Goal: Task Accomplishment & Management: Manage account settings

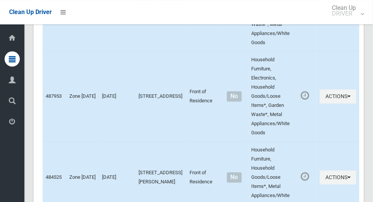
scroll to position [4521, 0]
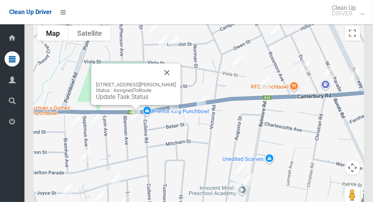
click at [176, 67] on button "Close" at bounding box center [167, 73] width 18 height 18
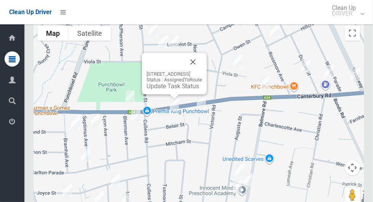
click at [202, 59] on button "Close" at bounding box center [193, 62] width 18 height 18
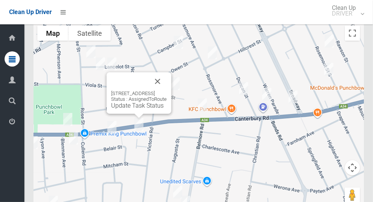
click at [167, 78] on button "Close" at bounding box center [157, 81] width 18 height 18
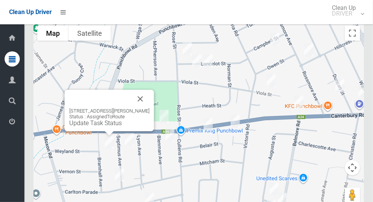
click at [148, 98] on button "Close" at bounding box center [140, 99] width 18 height 18
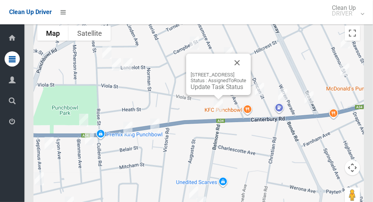
click at [246, 59] on button "Close" at bounding box center [237, 63] width 18 height 18
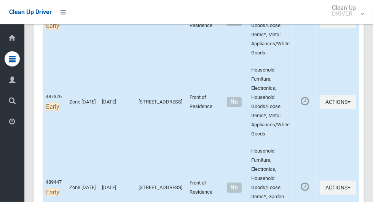
scroll to position [356, 0]
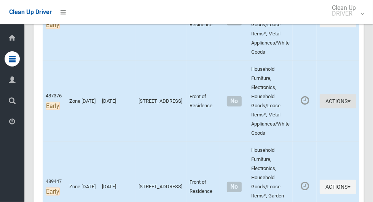
click at [338, 101] on button "Actions" at bounding box center [338, 101] width 37 height 14
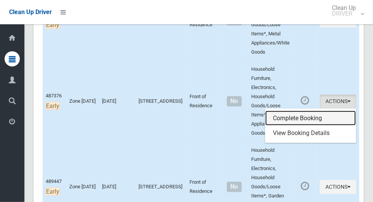
click at [295, 116] on link "Complete Booking" at bounding box center [310, 118] width 91 height 15
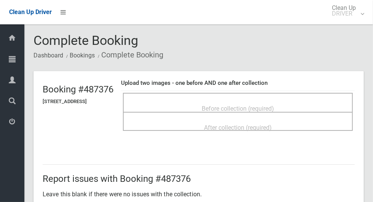
click at [220, 101] on div "Before collection (required)" at bounding box center [237, 108] width 213 height 14
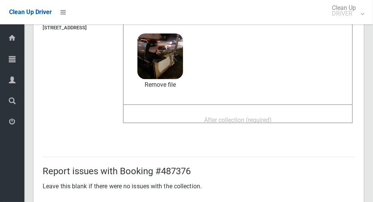
scroll to position [73, 0]
click at [221, 117] on span "After collection (required)" at bounding box center [238, 120] width 68 height 7
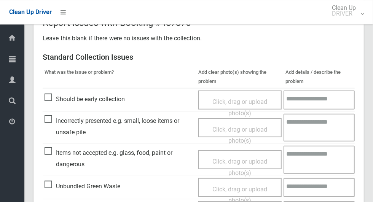
scroll to position [623, 0]
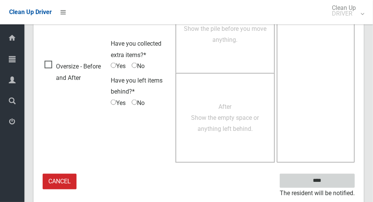
click at [330, 182] on input "****" at bounding box center [317, 181] width 75 height 14
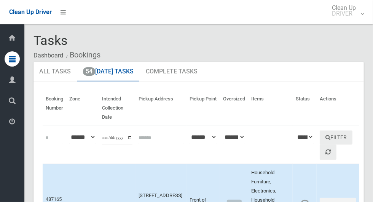
click at [355, 118] on th "Actions" at bounding box center [338, 108] width 43 height 35
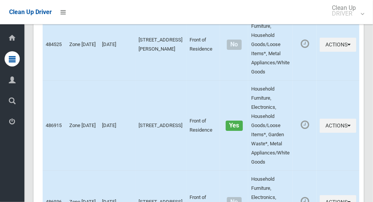
scroll to position [4521, 0]
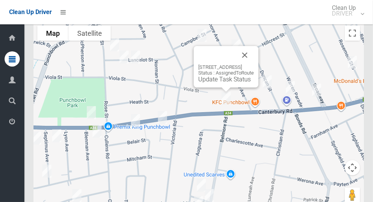
click at [254, 57] on button "Close" at bounding box center [245, 55] width 18 height 18
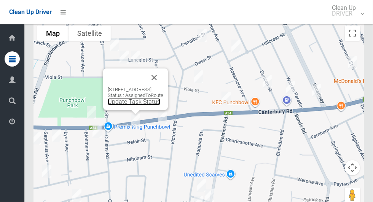
click at [108, 105] on link "Update Task Status" at bounding box center [134, 101] width 53 height 7
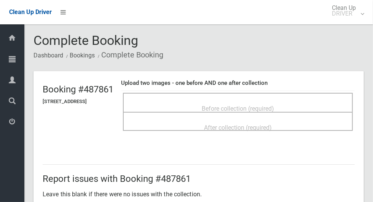
click at [212, 91] on td "Before collection (required) After collection (required)" at bounding box center [238, 112] width 234 height 42
click at [242, 105] on span "Before collection (required)" at bounding box center [238, 108] width 72 height 7
click at [215, 85] on h4 "Upload two images - one before AND one after collection" at bounding box center [238, 83] width 234 height 6
click at [234, 101] on div "Before collection (required)" at bounding box center [237, 108] width 213 height 14
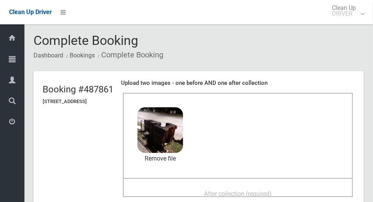
click at [210, 187] on div "After collection (required)" at bounding box center [237, 194] width 213 height 14
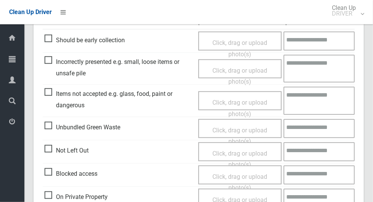
scroll to position [393, 0]
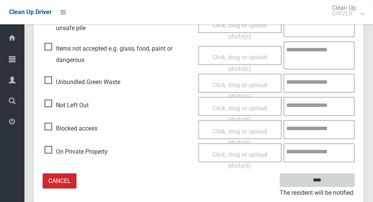
click at [321, 180] on input "****" at bounding box center [317, 181] width 75 height 14
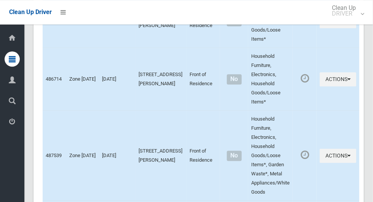
scroll to position [4521, 0]
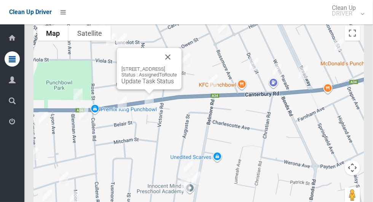
click at [135, 83] on link "Update Task Status" at bounding box center [147, 81] width 53 height 7
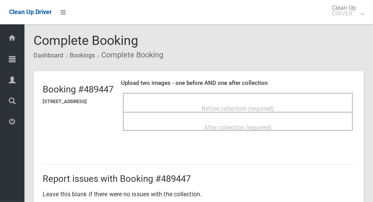
click at [211, 101] on div "Before collection (required)" at bounding box center [237, 108] width 213 height 14
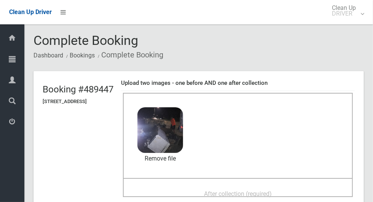
click at [184, 188] on div "After collection (required)" at bounding box center [237, 194] width 213 height 14
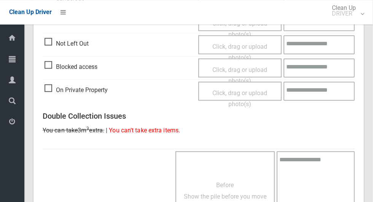
scroll to position [623, 0]
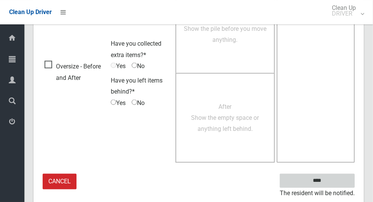
click at [324, 175] on input "****" at bounding box center [317, 181] width 75 height 14
click at [317, 185] on input "****" at bounding box center [317, 181] width 75 height 14
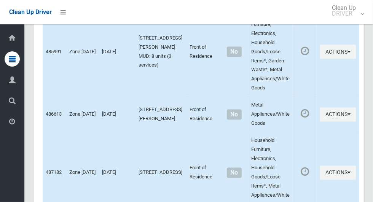
scroll to position [4521, 0]
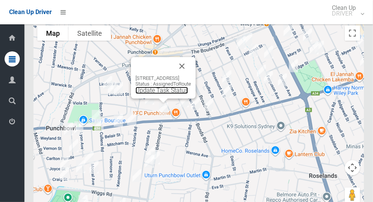
click at [136, 94] on link "Update Task Status" at bounding box center [162, 90] width 53 height 7
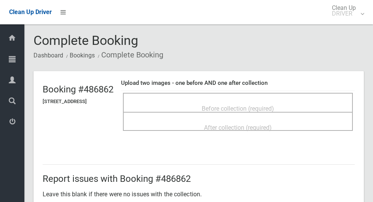
click at [203, 93] on div "Before collection (required)" at bounding box center [238, 102] width 230 height 19
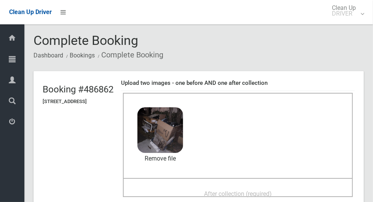
click at [208, 187] on div "After collection (required)" at bounding box center [237, 194] width 213 height 14
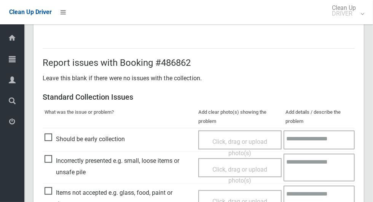
scroll to position [623, 0]
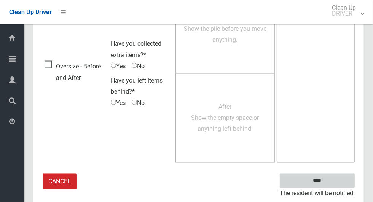
click at [330, 185] on input "****" at bounding box center [317, 181] width 75 height 14
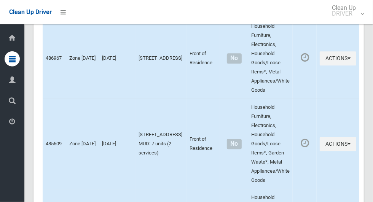
scroll to position [4521, 0]
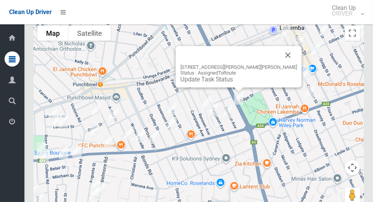
click at [285, 56] on button "Close" at bounding box center [288, 55] width 18 height 18
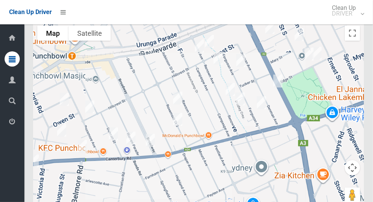
click at [161, 159] on div at bounding box center [198, 117] width 330 height 190
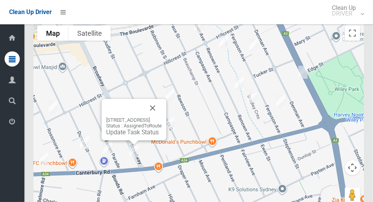
click at [129, 145] on div at bounding box center [134, 142] width 10 height 5
click at [116, 139] on div "91 Broadway, PUNCHBOWL NSW 2196 Status : AssignedToRoute Update Task Status" at bounding box center [134, 119] width 65 height 41
click at [124, 135] on link "Update Task Status" at bounding box center [132, 132] width 53 height 7
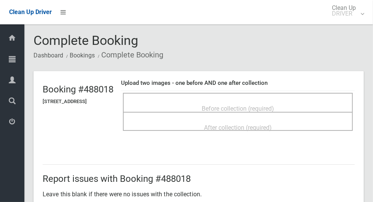
click at [206, 101] on div "Before collection (required)" at bounding box center [237, 108] width 213 height 14
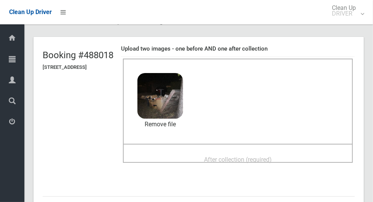
scroll to position [33, 0]
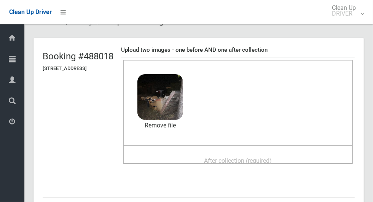
click at [216, 157] on span "After collection (required)" at bounding box center [238, 160] width 68 height 7
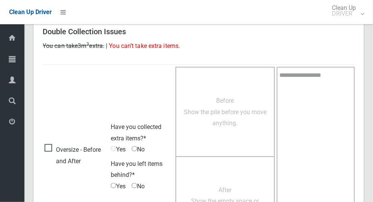
scroll to position [623, 0]
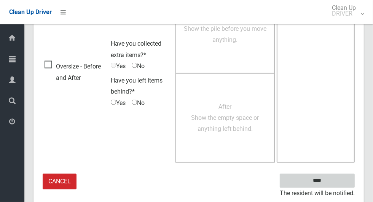
click at [330, 183] on input "****" at bounding box center [317, 181] width 75 height 14
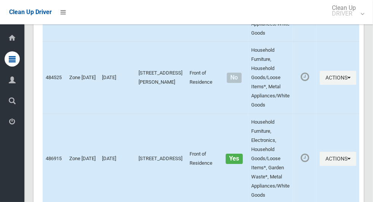
scroll to position [4521, 0]
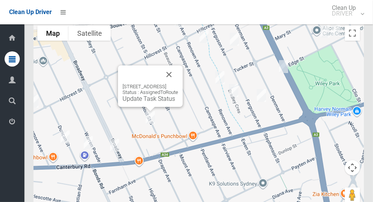
click at [178, 75] on button "Close" at bounding box center [169, 74] width 18 height 18
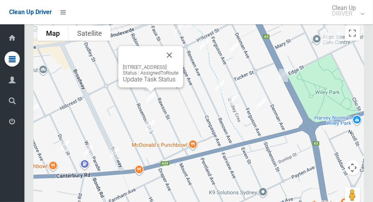
click at [160, 64] on div at bounding box center [141, 55] width 37 height 18
click at [183, 55] on div "90 Rosemont Street South, PUNCHBOWL NSW 2196 Status : AssignedToRoute Update Ta…" at bounding box center [150, 66] width 65 height 41
click at [179, 61] on button "Close" at bounding box center [169, 55] width 18 height 18
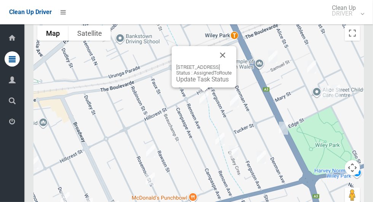
click at [232, 63] on button "Close" at bounding box center [223, 55] width 18 height 18
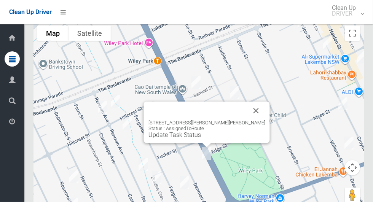
click at [195, 136] on link "Update Task Status" at bounding box center [174, 134] width 53 height 7
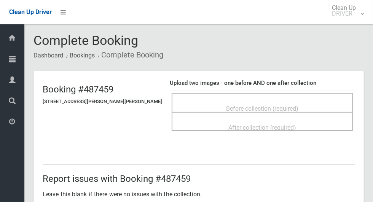
click at [239, 101] on div "Before collection (required)" at bounding box center [262, 108] width 164 height 14
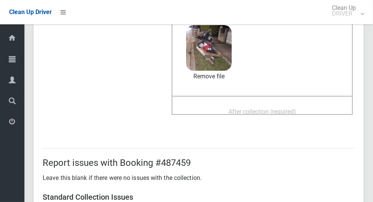
scroll to position [77, 0]
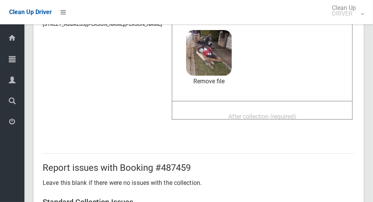
click at [235, 113] on span "After collection (required)" at bounding box center [262, 116] width 68 height 7
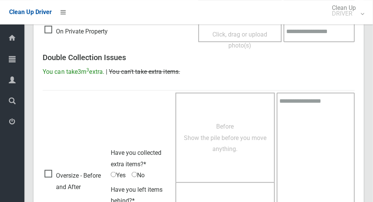
scroll to position [623, 0]
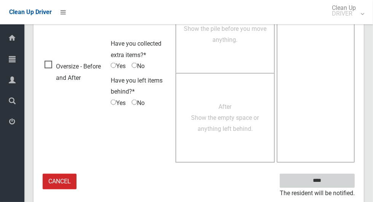
click at [330, 183] on input "****" at bounding box center [317, 181] width 75 height 14
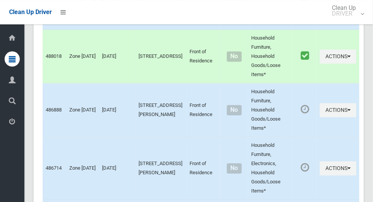
scroll to position [4521, 0]
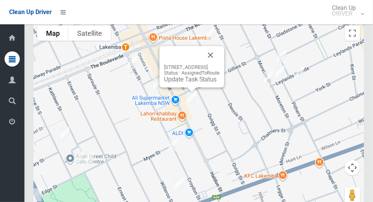
click at [183, 80] on link "Update Task Status" at bounding box center [190, 79] width 53 height 7
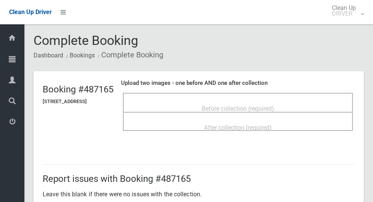
click at [194, 104] on div "Before collection (required)" at bounding box center [237, 108] width 213 height 14
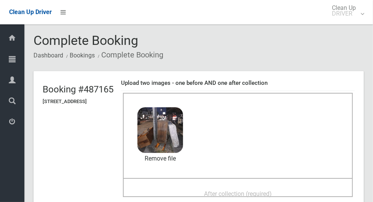
click at [213, 190] on span "After collection (required)" at bounding box center [238, 193] width 68 height 7
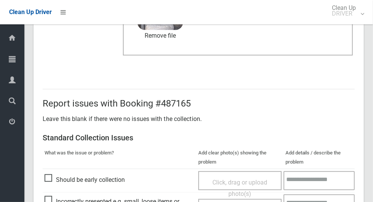
scroll to position [393, 0]
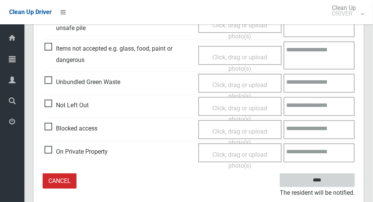
click at [330, 182] on input "****" at bounding box center [317, 181] width 75 height 14
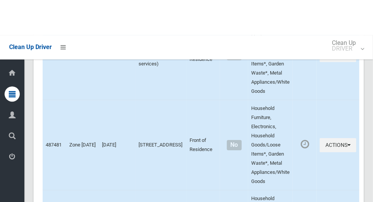
scroll to position [4521, 0]
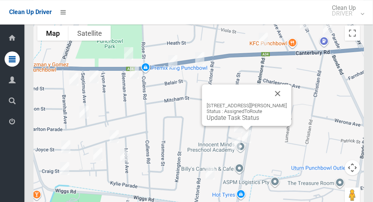
click at [230, 121] on link "Update Task Status" at bounding box center [233, 117] width 53 height 7
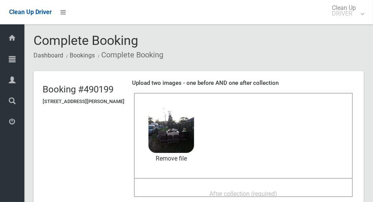
click at [227, 179] on div "After collection (required)" at bounding box center [243, 187] width 219 height 19
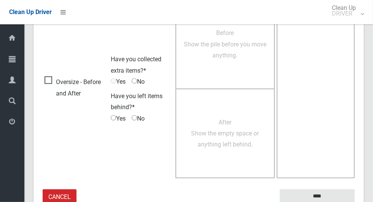
scroll to position [623, 0]
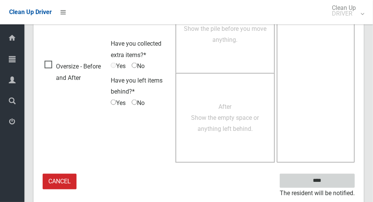
click at [334, 179] on input "****" at bounding box center [317, 181] width 75 height 14
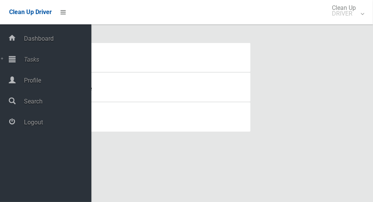
click at [57, 56] on span "Tasks" at bounding box center [57, 59] width 70 height 7
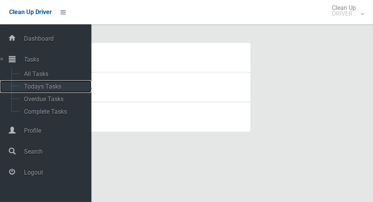
click at [57, 84] on span "Todays Tasks" at bounding box center [53, 86] width 63 height 7
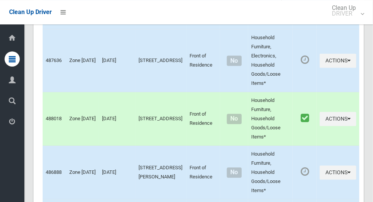
scroll to position [4521, 0]
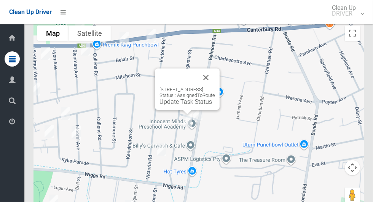
click at [215, 78] on button "Close" at bounding box center [206, 78] width 18 height 18
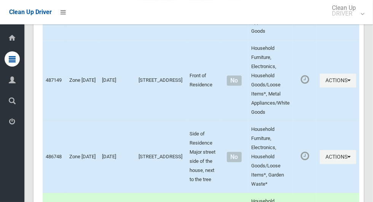
scroll to position [3845, 0]
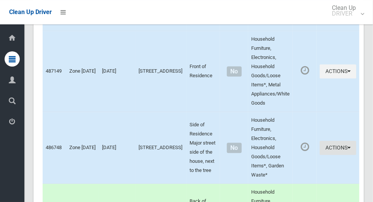
click at [335, 153] on button "Actions" at bounding box center [338, 148] width 37 height 14
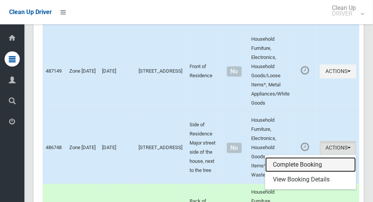
click at [295, 166] on link "Complete Booking" at bounding box center [310, 164] width 91 height 15
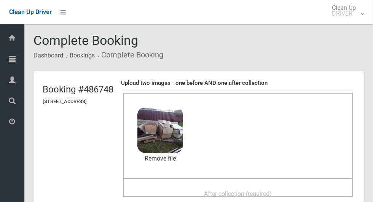
click at [216, 190] on span "After collection (required)" at bounding box center [238, 193] width 68 height 7
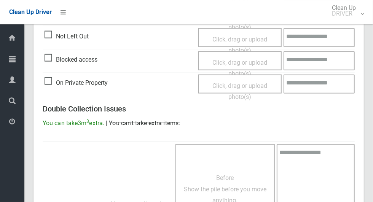
scroll to position [623, 0]
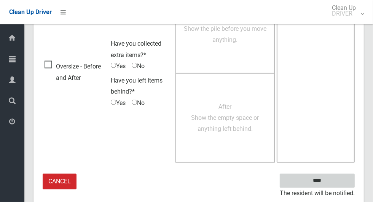
click at [333, 175] on input "****" at bounding box center [317, 181] width 75 height 14
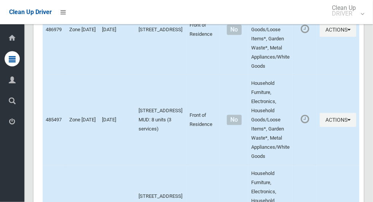
scroll to position [4521, 0]
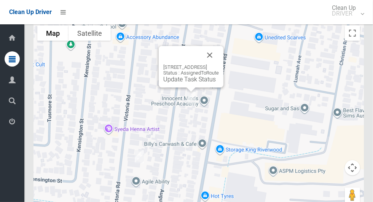
click at [219, 59] on button "Close" at bounding box center [210, 55] width 18 height 18
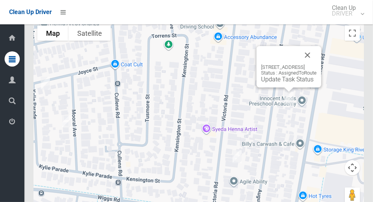
click at [276, 83] on link "Update Task Status" at bounding box center [287, 79] width 53 height 7
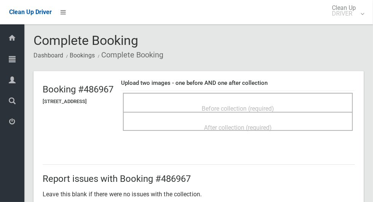
click at [230, 105] on span "Before collection (required)" at bounding box center [238, 108] width 72 height 7
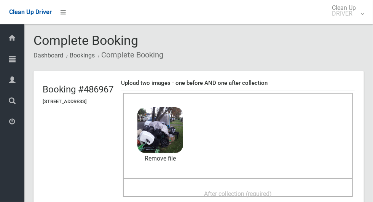
click at [209, 191] on div "After collection (required)" at bounding box center [237, 194] width 213 height 14
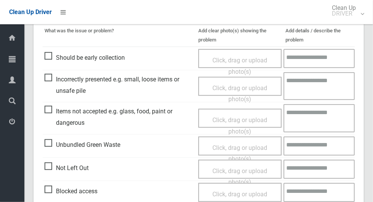
scroll to position [623, 0]
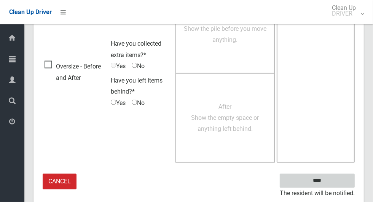
click at [321, 180] on input "****" at bounding box center [317, 181] width 75 height 14
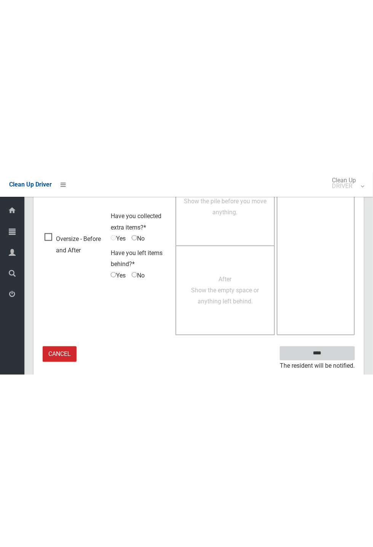
scroll to position [300, 0]
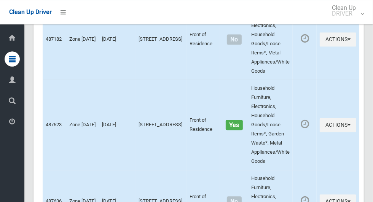
scroll to position [4521, 0]
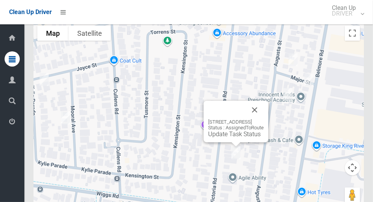
click at [264, 113] on button "Close" at bounding box center [255, 110] width 18 height 18
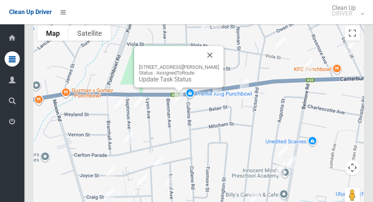
click at [212, 57] on button "Close" at bounding box center [210, 55] width 18 height 18
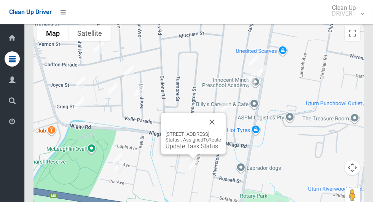
click at [221, 126] on button "Close" at bounding box center [212, 122] width 18 height 18
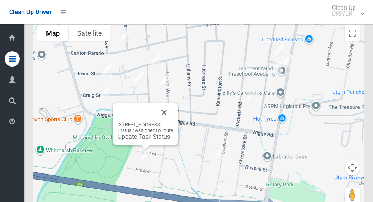
click at [173, 112] on button "Close" at bounding box center [164, 113] width 18 height 18
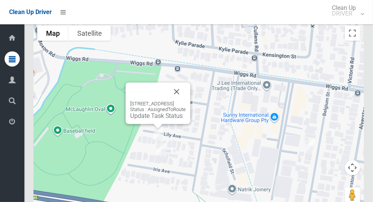
click at [150, 112] on div "14 Lily Avenue, RIVERWOOD NSW 2210 Status : AssignedToRoute Update Task Status" at bounding box center [158, 110] width 56 height 19
click at [145, 119] on link "Update Task Status" at bounding box center [156, 115] width 53 height 7
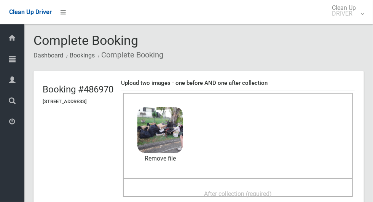
click at [211, 191] on span "After collection (required)" at bounding box center [238, 193] width 68 height 7
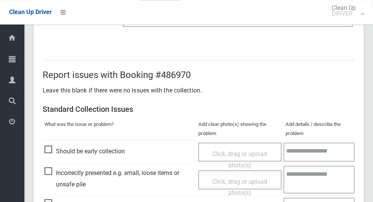
scroll to position [305, 0]
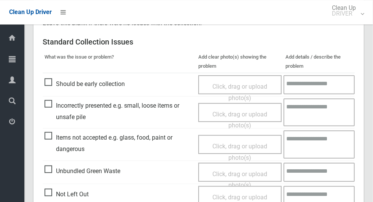
click at [45, 138] on span "Items not accepted e.g. glass, food, paint or dangerous" at bounding box center [120, 143] width 150 height 22
click at [236, 145] on span "Click, drag or upload photo(s)" at bounding box center [239, 151] width 55 height 19
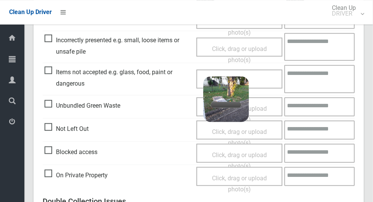
scroll to position [369, 0]
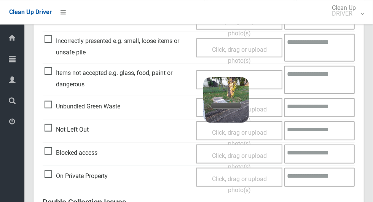
click at [315, 78] on textarea at bounding box center [319, 79] width 70 height 28
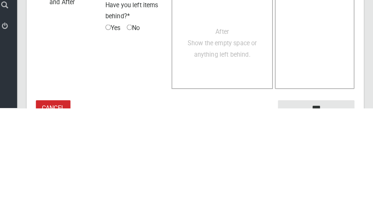
scroll to position [644, 0]
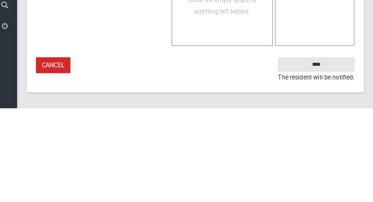
type textarea "**********"
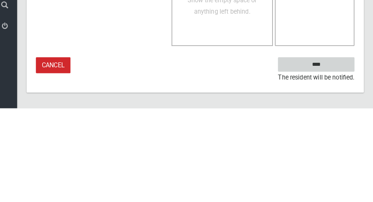
click at [335, 160] on input "****" at bounding box center [317, 159] width 75 height 14
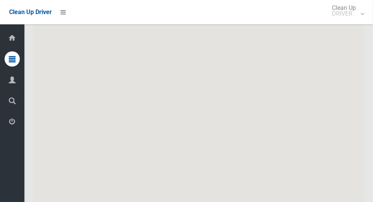
scroll to position [4521, 0]
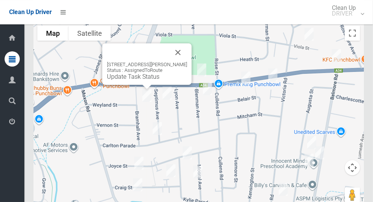
click at [187, 52] on button "Close" at bounding box center [178, 52] width 18 height 18
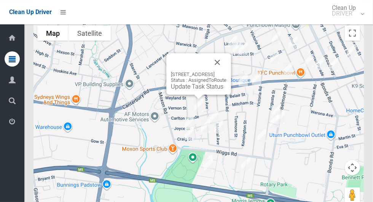
click at [227, 65] on button "Close" at bounding box center [217, 62] width 18 height 18
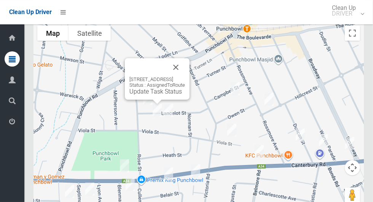
click at [185, 64] on button "Close" at bounding box center [176, 67] width 18 height 18
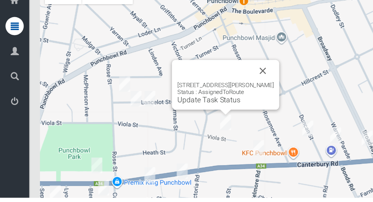
click at [231, 95] on div "1 Viola Street, PUNCHBOWL NSW 2196 Status : AssignedToRoute Update Task Status" at bounding box center [188, 107] width 89 height 41
click at [221, 100] on button "Close" at bounding box center [219, 96] width 18 height 18
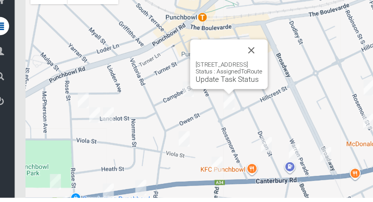
click at [231, 83] on button "Close" at bounding box center [221, 79] width 18 height 18
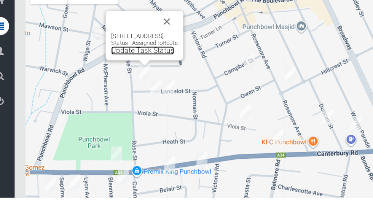
click at [120, 82] on link "Update Task Status" at bounding box center [131, 79] width 53 height 7
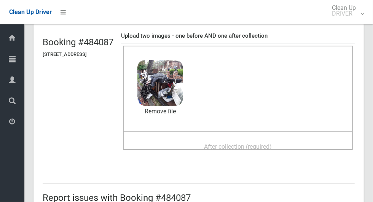
scroll to position [45, 0]
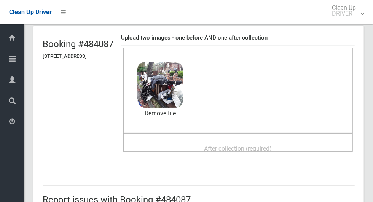
click at [272, 152] on span "After collection (required)" at bounding box center [238, 148] width 68 height 7
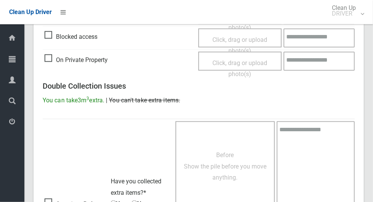
scroll to position [623, 0]
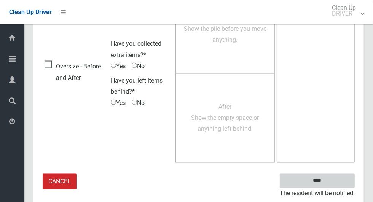
click at [330, 179] on input "****" at bounding box center [317, 181] width 75 height 14
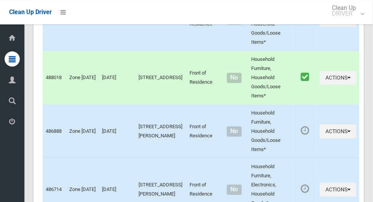
scroll to position [4521, 0]
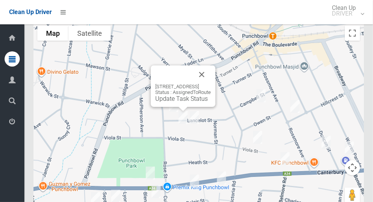
click at [211, 75] on button "Close" at bounding box center [202, 74] width 18 height 18
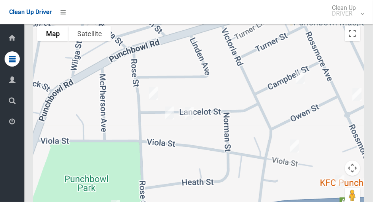
scroll to position [4515, 0]
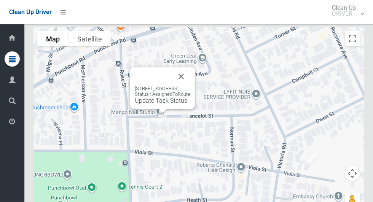
click at [190, 83] on button "Close" at bounding box center [181, 76] width 18 height 18
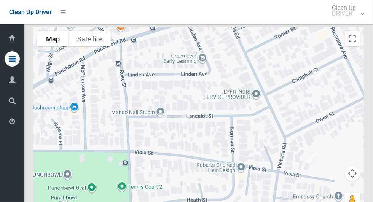
click at [172, 140] on div at bounding box center [198, 122] width 330 height 190
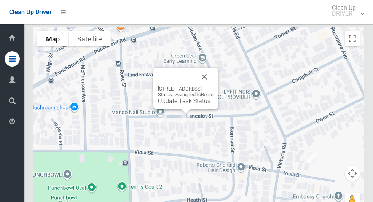
click at [214, 70] on button "Close" at bounding box center [204, 77] width 18 height 18
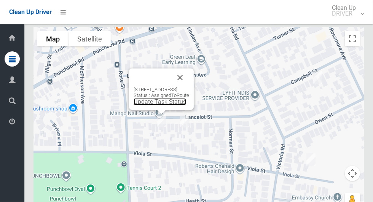
click at [149, 102] on link "Update Task Status" at bounding box center [160, 101] width 53 height 7
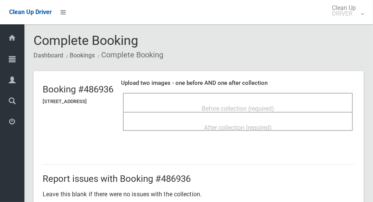
click at [262, 101] on div "Before collection (required)" at bounding box center [237, 108] width 213 height 14
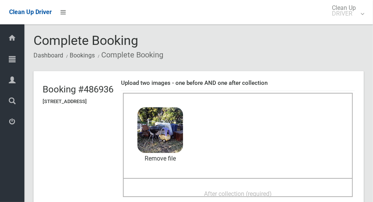
click at [209, 187] on div "After collection (required)" at bounding box center [237, 194] width 213 height 14
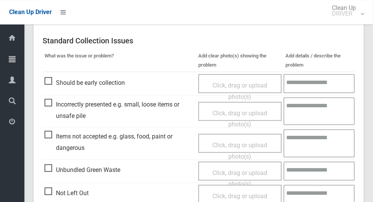
scroll to position [306, 0]
click at [46, 140] on span "Items not accepted e.g. glass, food, paint or dangerous" at bounding box center [120, 142] width 150 height 22
click at [221, 141] on span "Click, drag or upload photo(s)" at bounding box center [239, 150] width 55 height 19
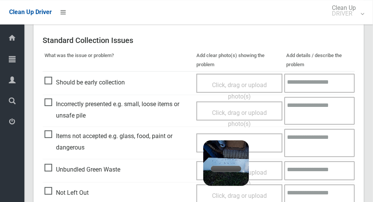
click at [314, 143] on textarea at bounding box center [319, 143] width 70 height 28
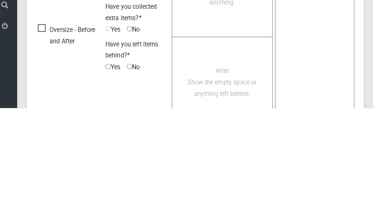
scroll to position [644, 0]
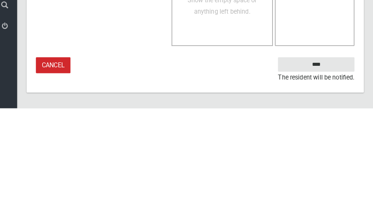
type textarea "**********"
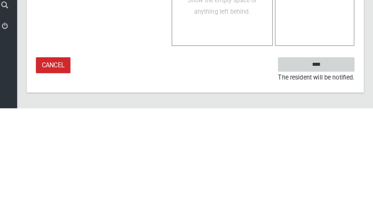
click at [335, 155] on input "****" at bounding box center [317, 159] width 75 height 14
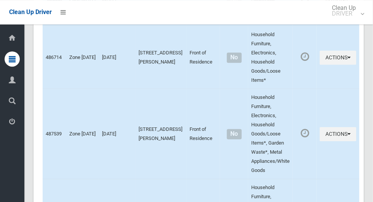
scroll to position [4521, 0]
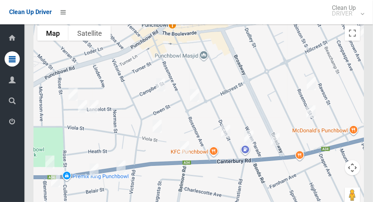
click at [97, 125] on div at bounding box center [198, 117] width 330 height 190
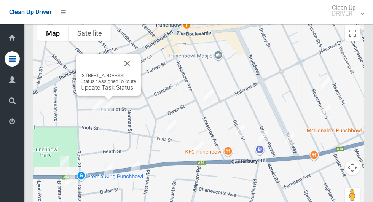
click at [105, 89] on link "Update Task Status" at bounding box center [107, 87] width 53 height 7
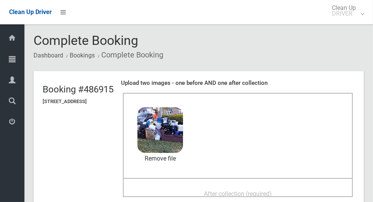
scroll to position [48, 0]
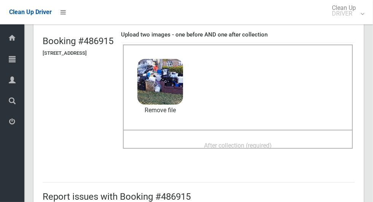
click at [205, 192] on h2 "Report issues with Booking #486915" at bounding box center [199, 197] width 312 height 10
click at [217, 142] on span "After collection (required)" at bounding box center [238, 145] width 68 height 7
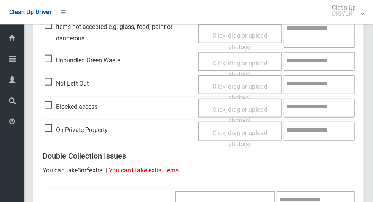
scroll to position [623, 0]
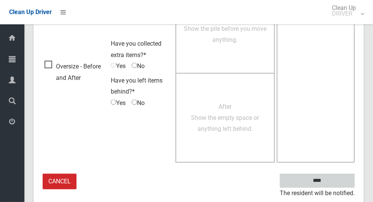
click at [330, 183] on input "****" at bounding box center [317, 181] width 75 height 14
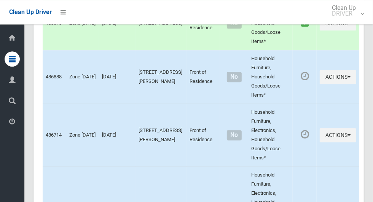
scroll to position [4521, 0]
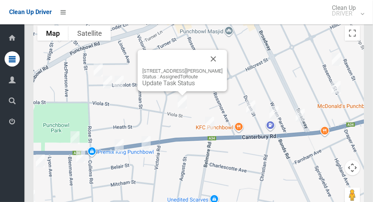
click at [214, 54] on button "Close" at bounding box center [213, 59] width 18 height 18
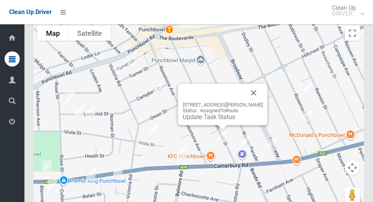
click at [255, 86] on button "Close" at bounding box center [254, 93] width 18 height 18
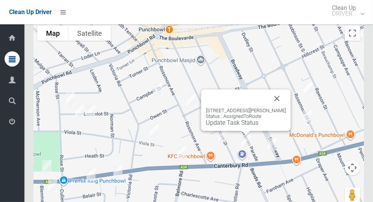
click at [282, 101] on button "Close" at bounding box center [277, 98] width 18 height 18
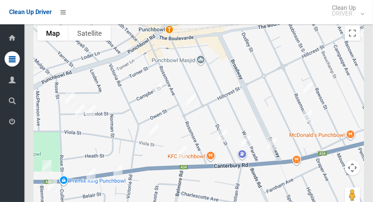
scroll to position [4521, 0]
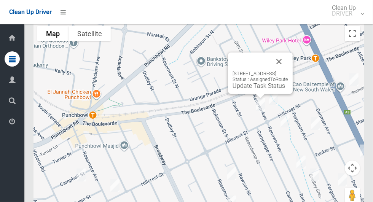
click at [288, 59] on button "Close" at bounding box center [279, 62] width 18 height 18
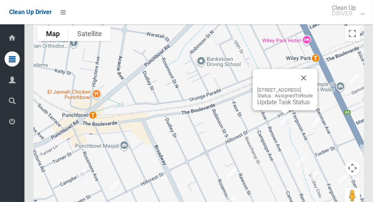
click at [313, 81] on button "Close" at bounding box center [304, 78] width 18 height 18
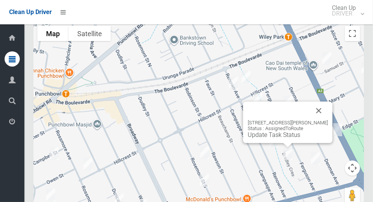
click at [319, 109] on button "Close" at bounding box center [319, 111] width 18 height 18
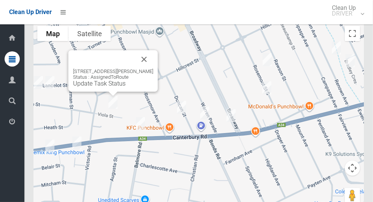
click at [147, 58] on button "Close" at bounding box center [144, 59] width 18 height 18
click at [110, 87] on link "Update Task Status" at bounding box center [99, 83] width 53 height 7
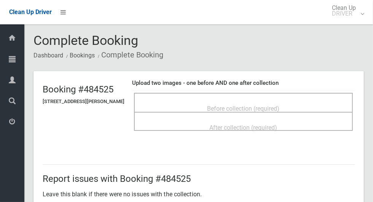
scroll to position [1, 0]
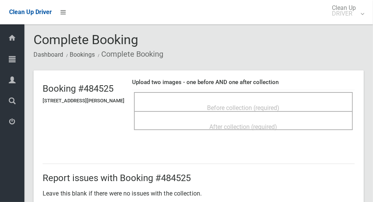
click at [220, 104] on span "Before collection (required)" at bounding box center [243, 107] width 72 height 7
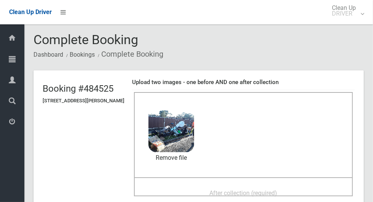
click at [215, 190] on span "After collection (required)" at bounding box center [244, 193] width 68 height 7
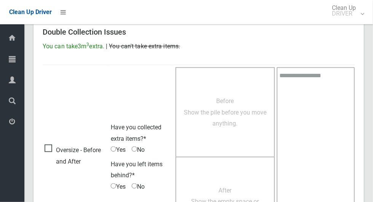
scroll to position [623, 0]
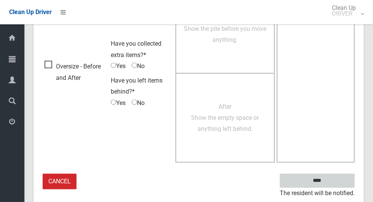
click at [330, 185] on input "****" at bounding box center [317, 181] width 75 height 14
